Goal: Find specific page/section: Find specific page/section

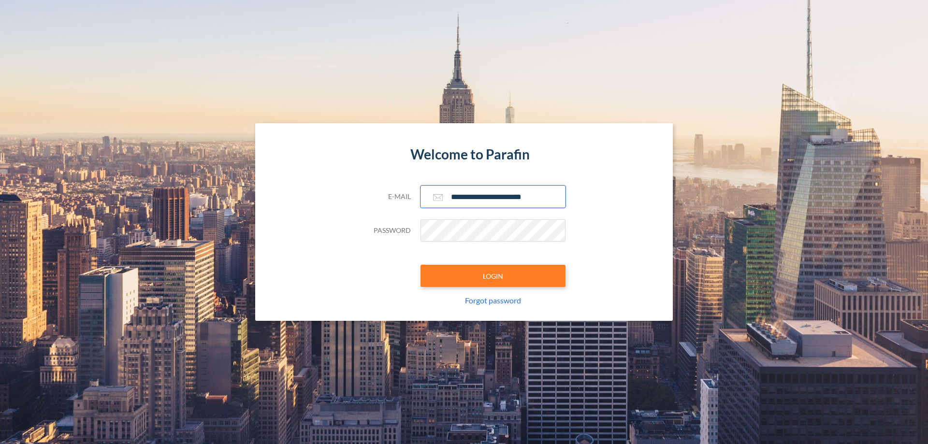
type input "**********"
click at [493, 276] on button "LOGIN" at bounding box center [493, 276] width 145 height 22
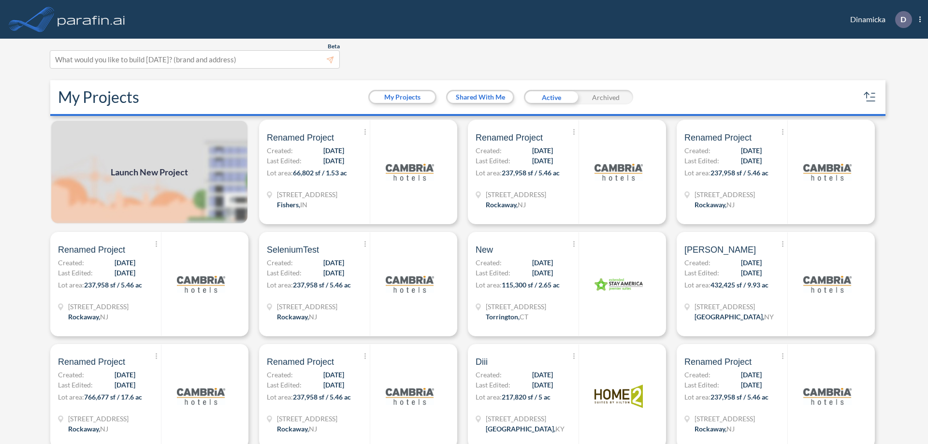
scroll to position [2, 0]
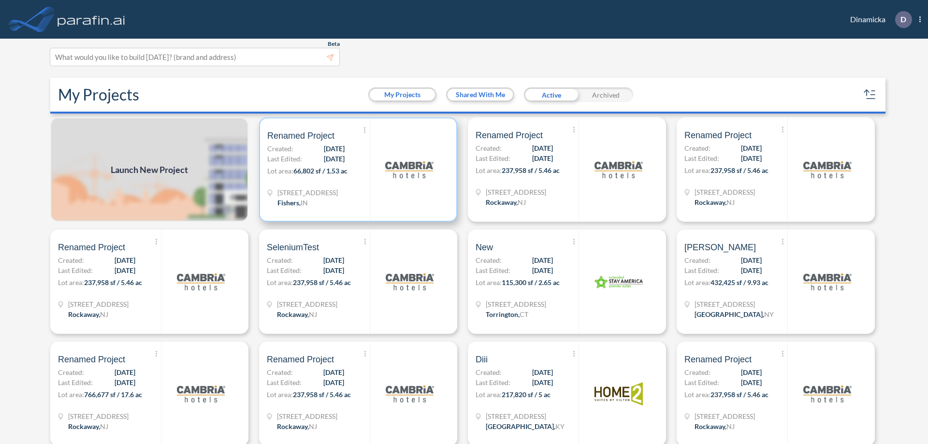
click at [356, 170] on p "Lot area: 66,802 sf / 1.53 ac" at bounding box center [318, 173] width 102 height 14
